Goal: Task Accomplishment & Management: Manage account settings

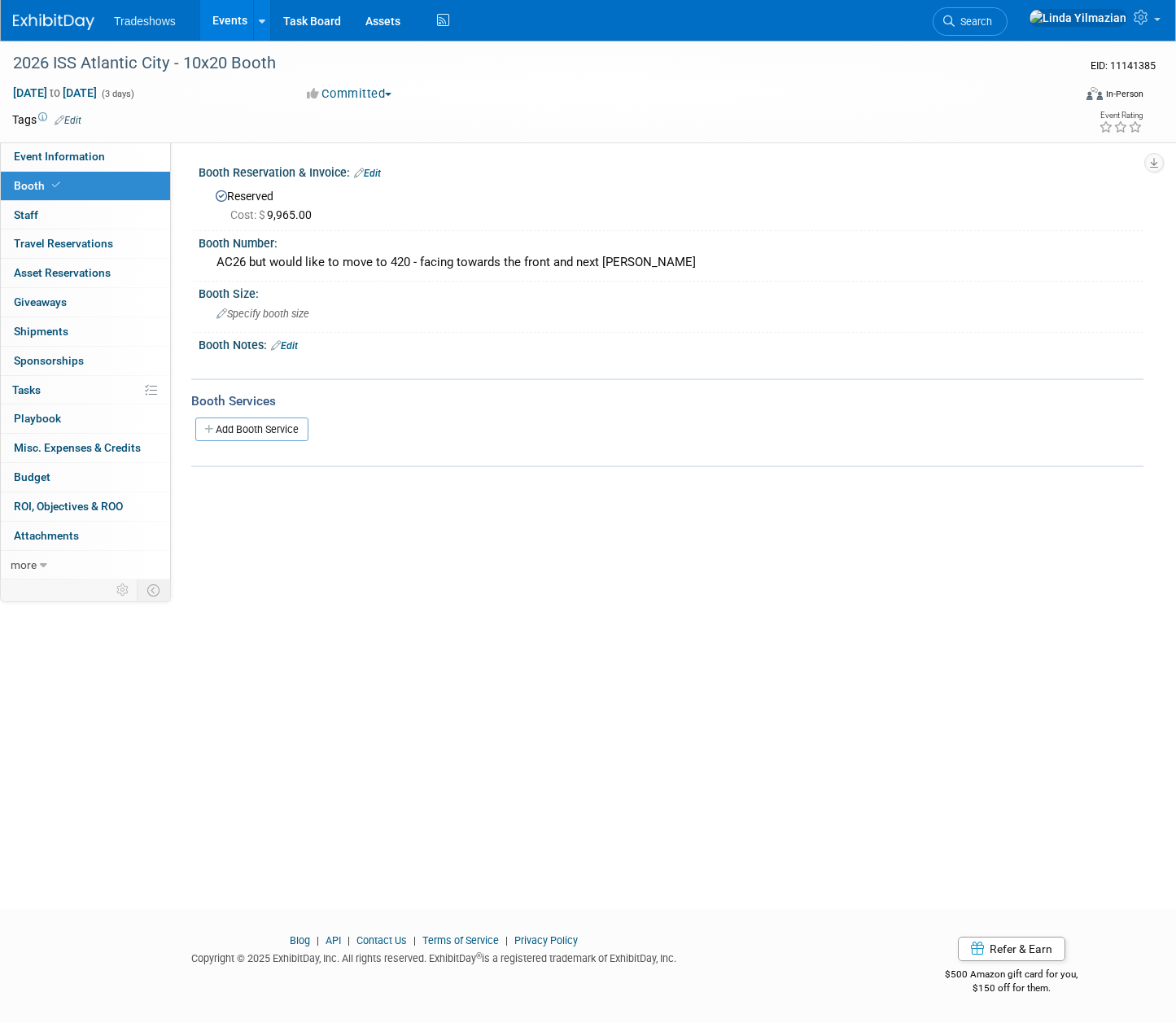
click at [222, 23] on link "Events" at bounding box center [229, 20] width 59 height 41
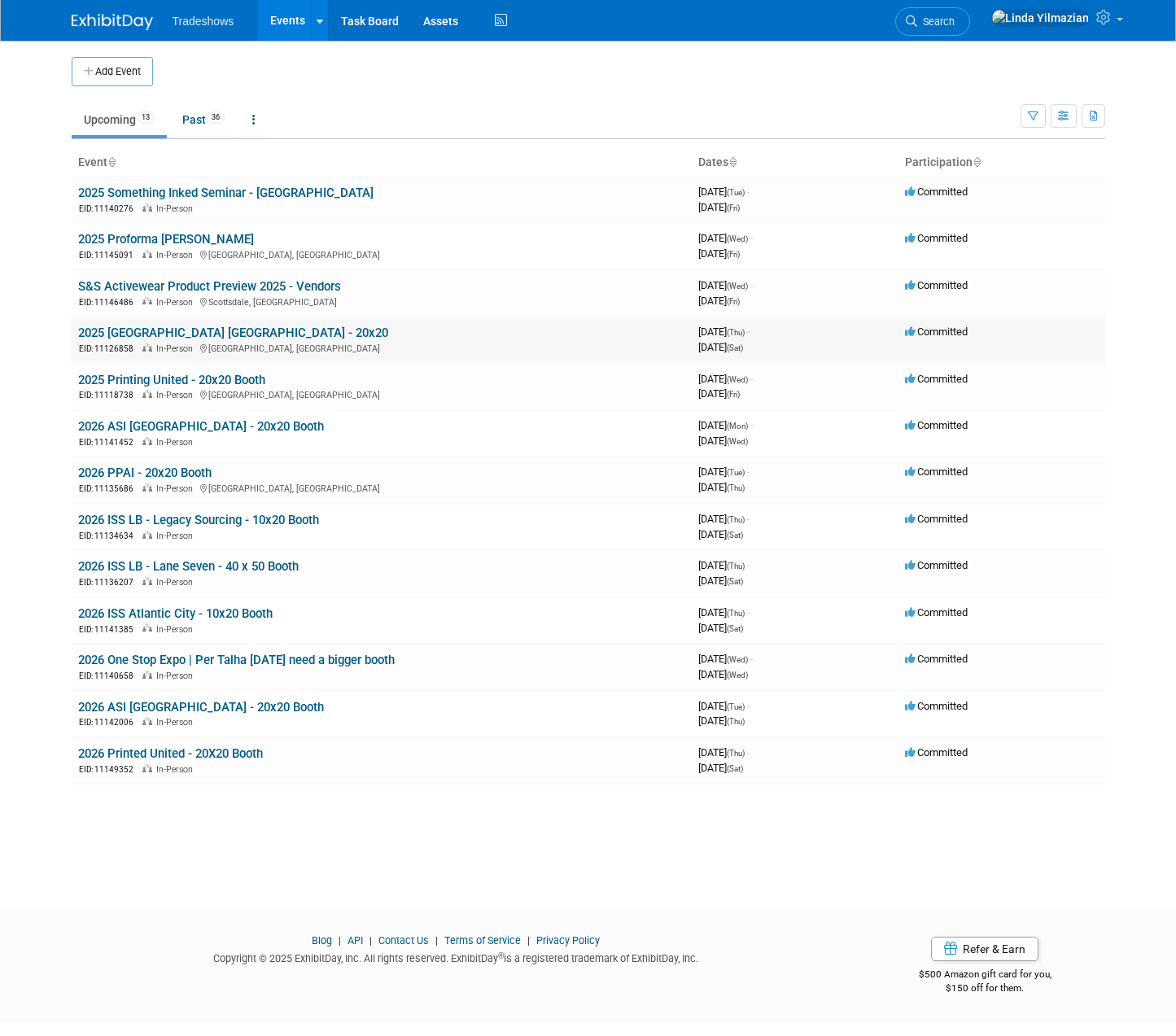
click at [127, 335] on link "2025 [GEOGRAPHIC_DATA] [GEOGRAPHIC_DATA] - 20x20" at bounding box center [233, 333] width 311 height 15
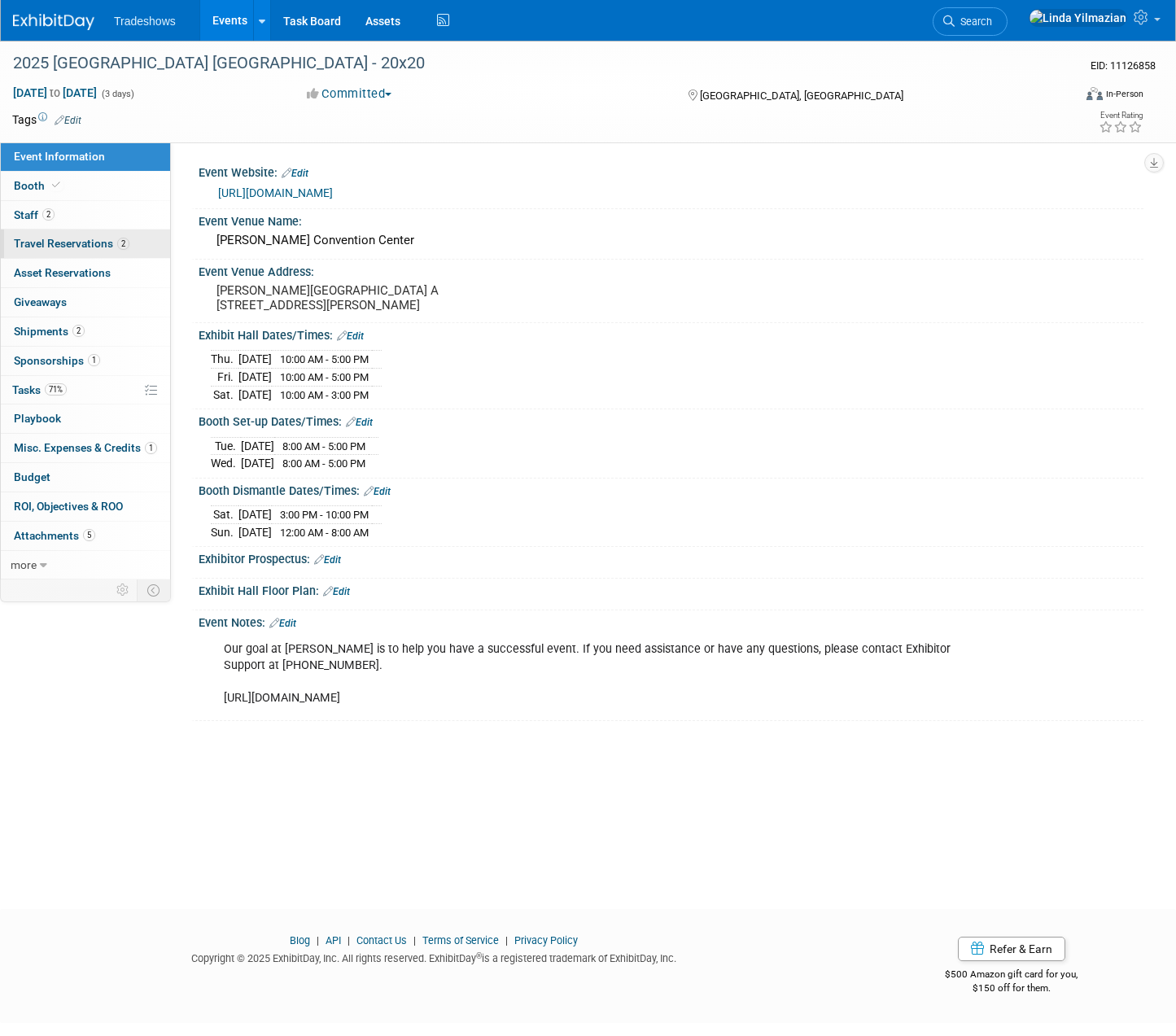
click at [41, 240] on span "Travel Reservations 2" at bounding box center [72, 243] width 115 height 13
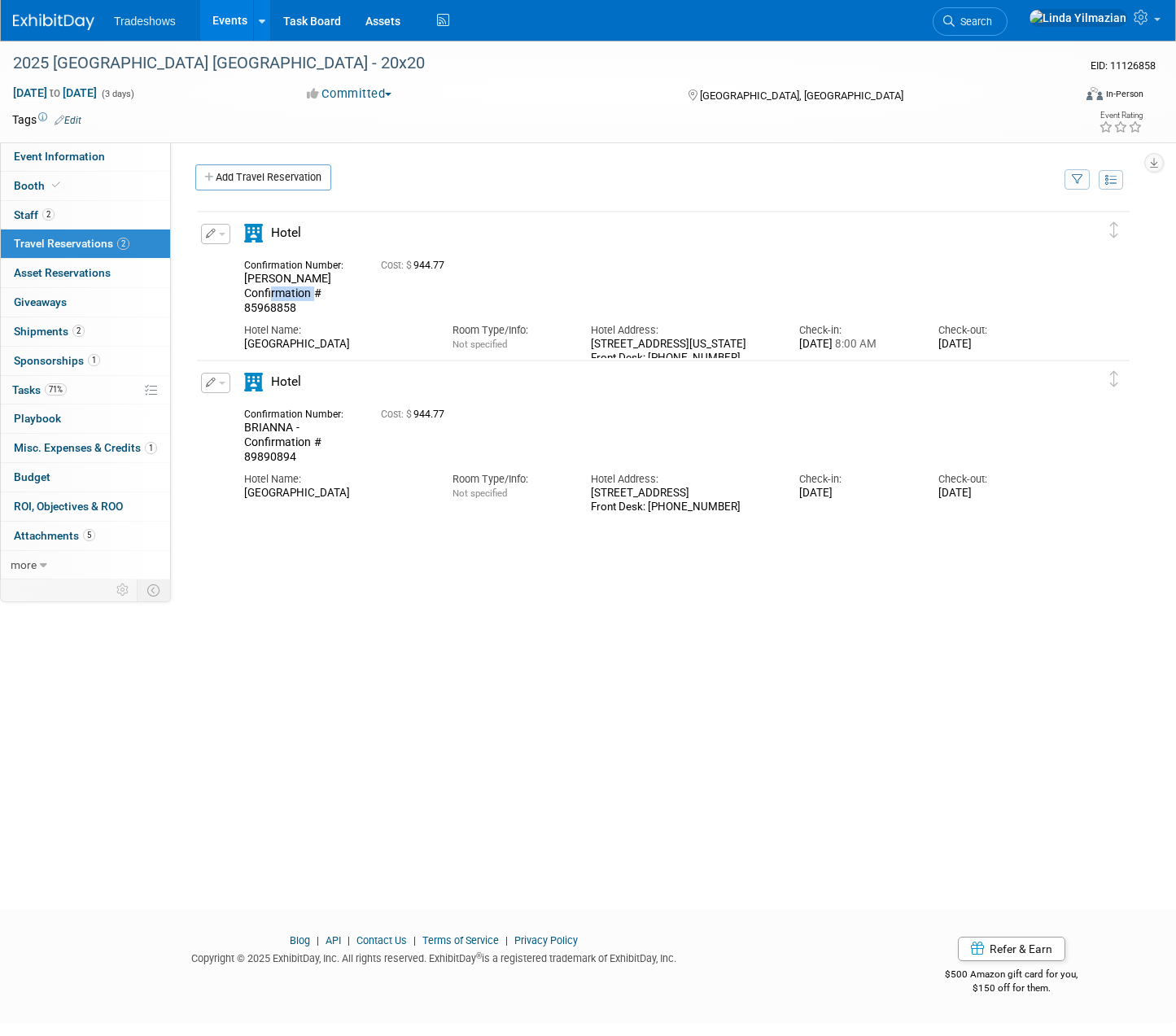
drag, startPoint x: 245, startPoint y: 293, endPoint x: 312, endPoint y: 294, distance: 67.0
click at [312, 294] on div "JON Confirmation # 85968858" at bounding box center [300, 293] width 112 height 43
copy span "85968858"
drag, startPoint x: 238, startPoint y: 455, endPoint x: 305, endPoint y: 460, distance: 67.2
click at [305, 460] on div "Confirmation Number: BRIANNA - Confirmation # 89890894" at bounding box center [300, 434] width 137 height 60
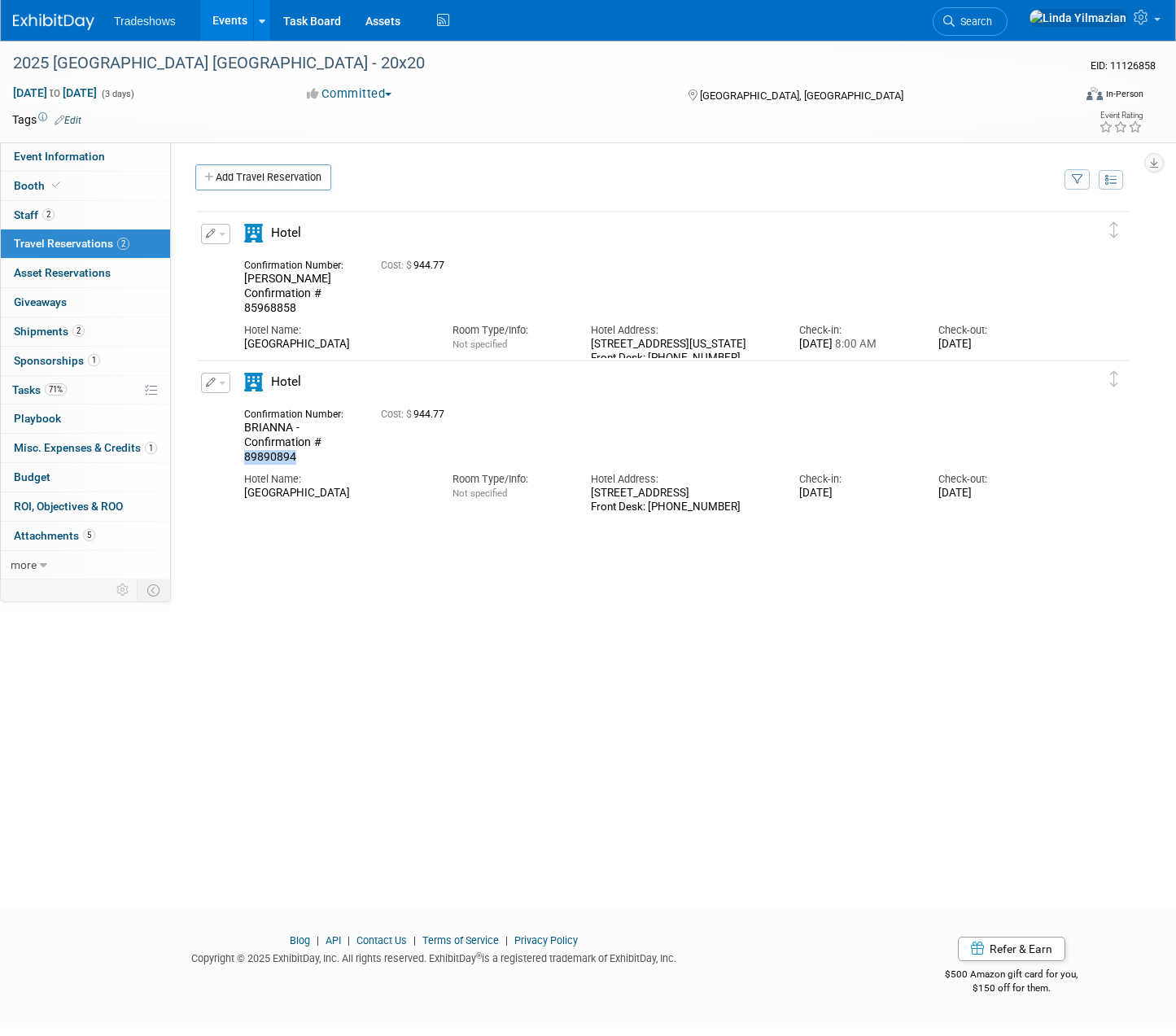
copy span "89890894"
click at [221, 19] on link "Events" at bounding box center [229, 20] width 59 height 41
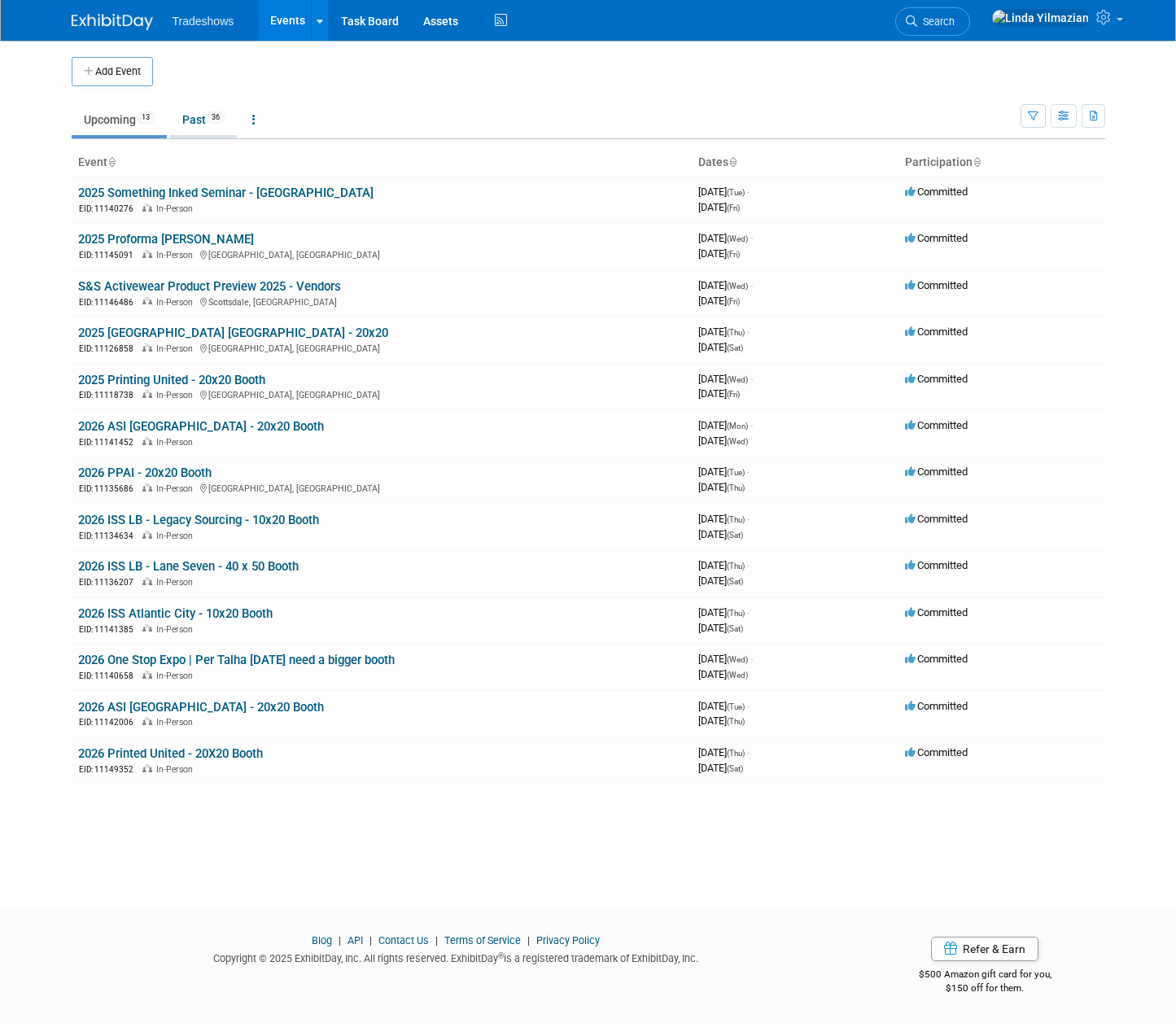
click at [175, 120] on link "Past 36" at bounding box center [203, 119] width 67 height 31
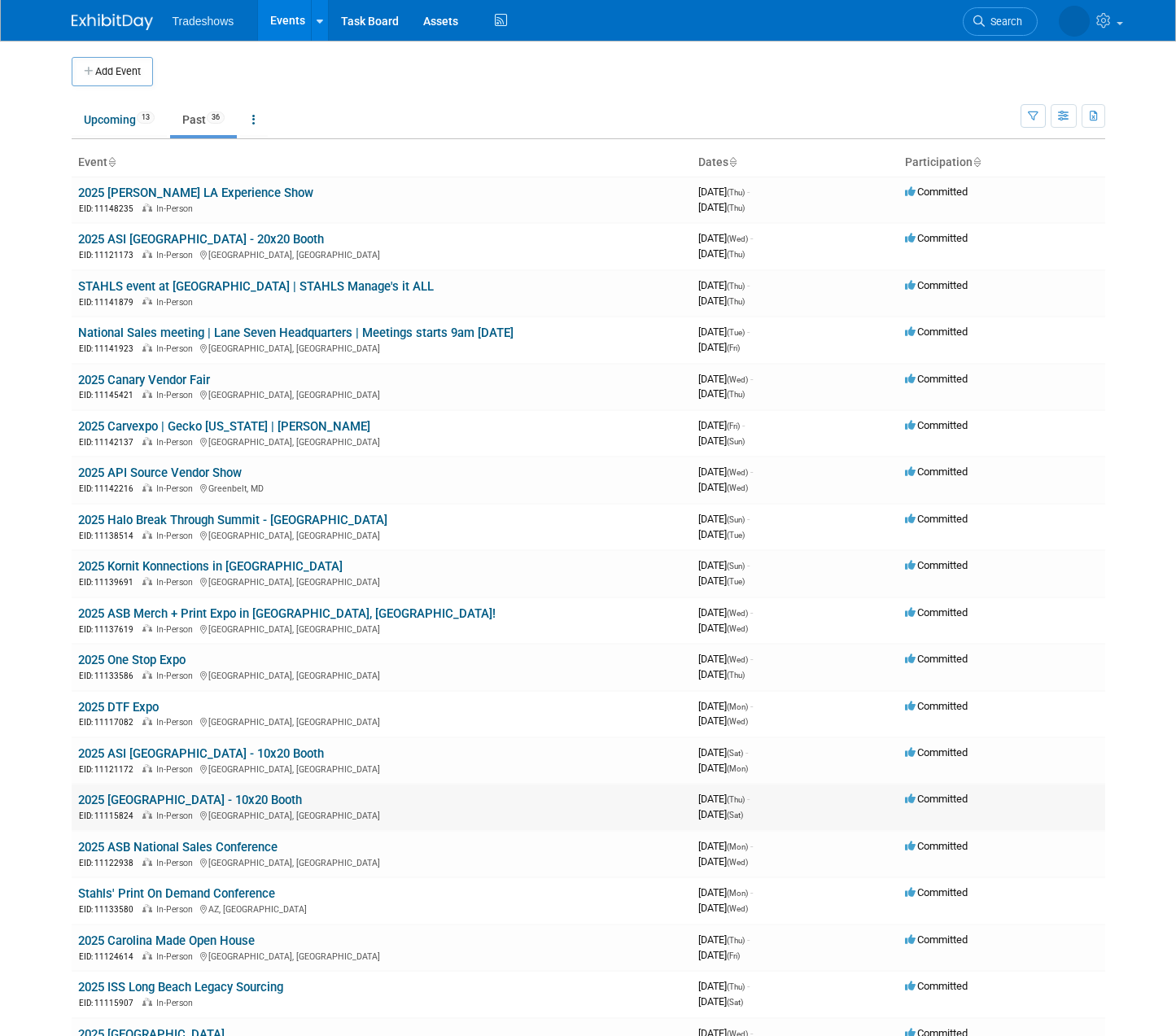
scroll to position [3, 0]
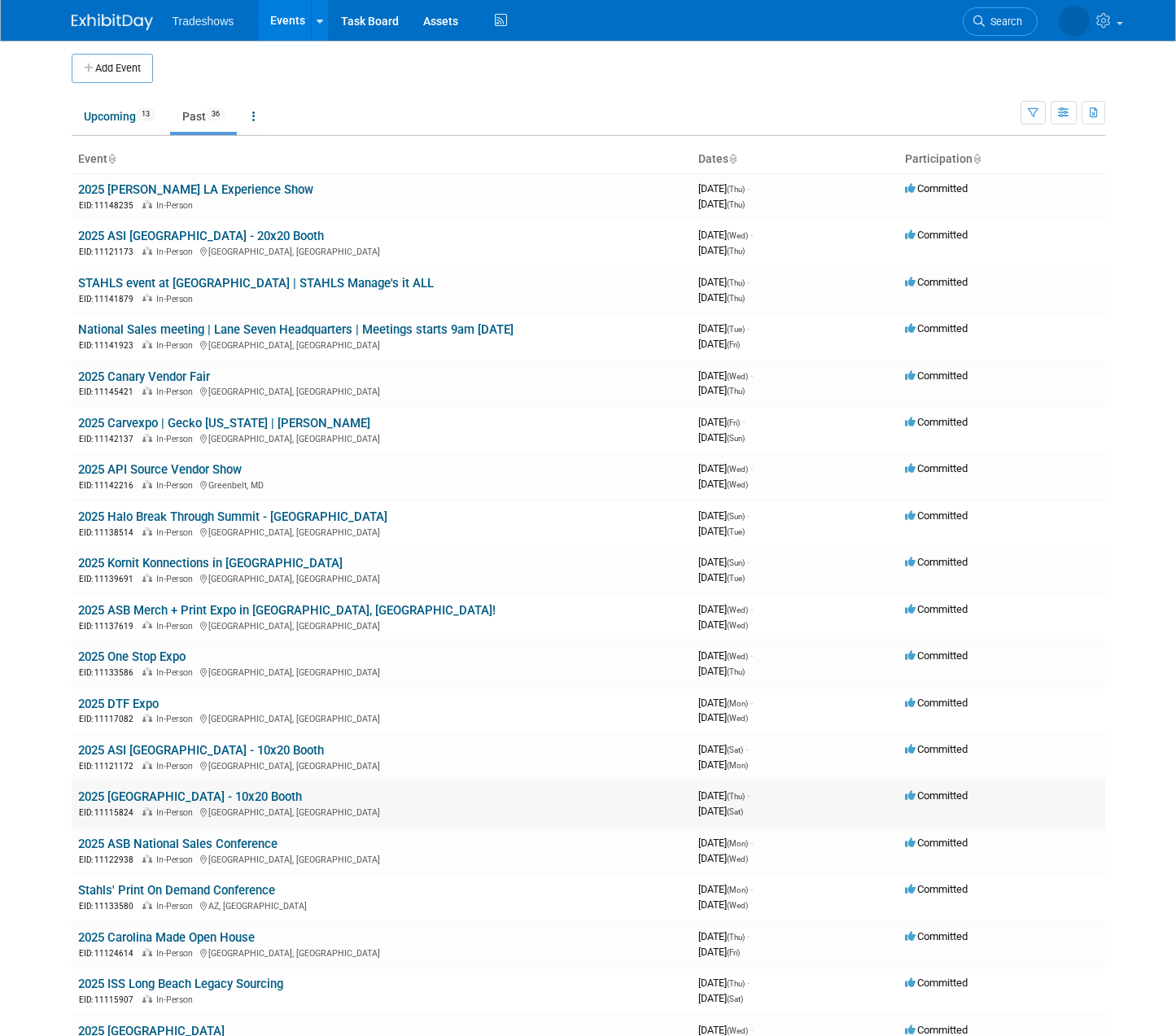
click at [141, 794] on link "2025 [GEOGRAPHIC_DATA] - 10x20 Booth" at bounding box center [190, 797] width 224 height 15
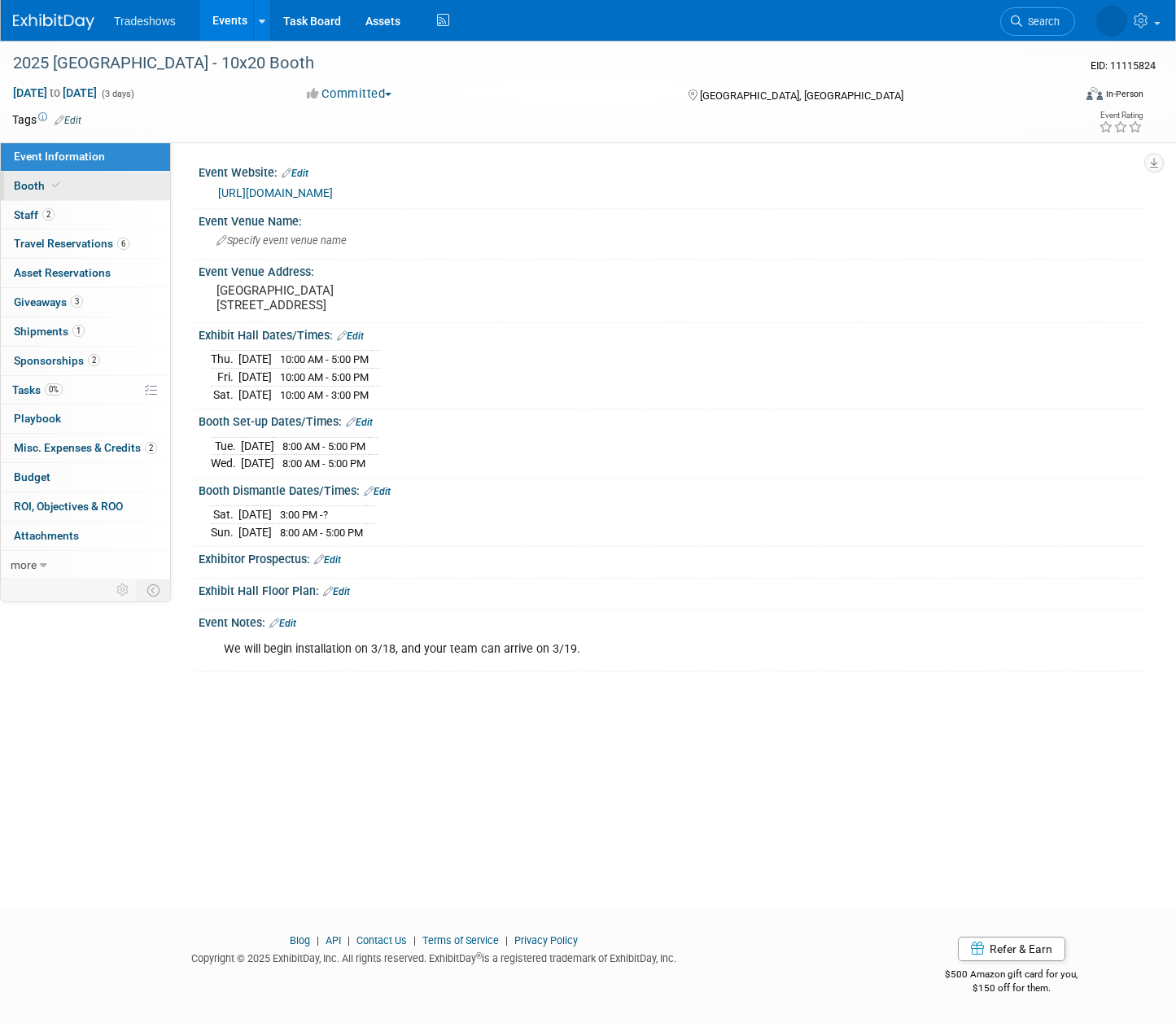
click at [25, 190] on span "Booth" at bounding box center [39, 186] width 50 height 13
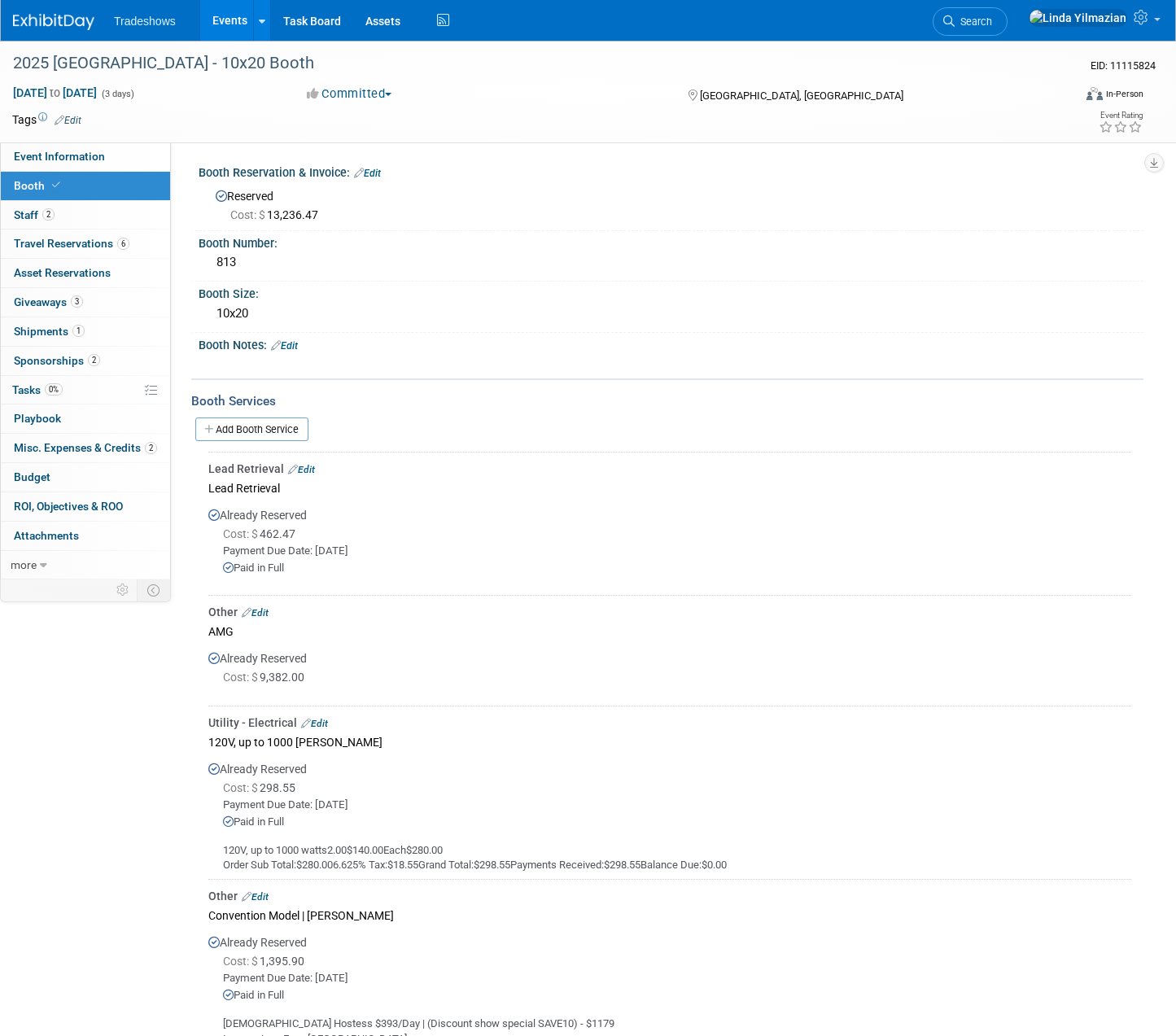
click at [231, 16] on link "Events" at bounding box center [229, 20] width 59 height 41
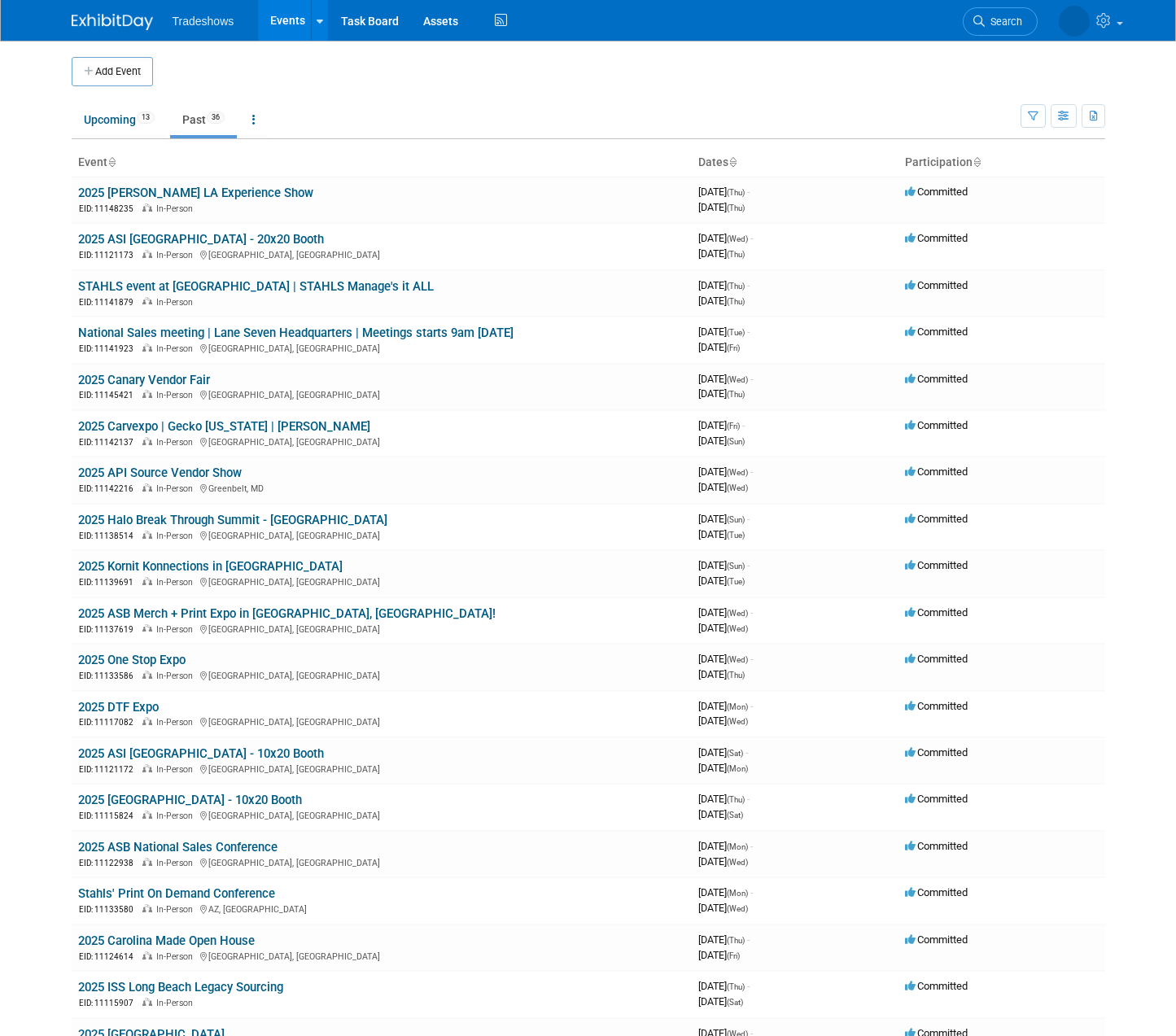
click at [196, 16] on span "Tradeshows" at bounding box center [204, 22] width 62 height 13
click at [115, 126] on link "Upcoming 13" at bounding box center [119, 119] width 95 height 31
